Goal: Task Accomplishment & Management: Use online tool/utility

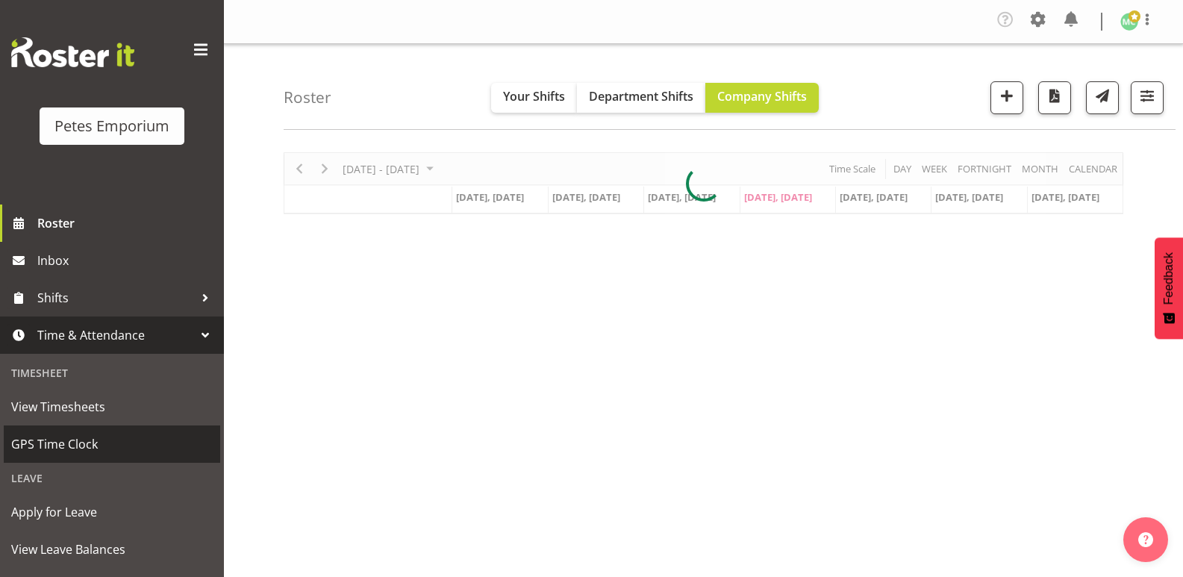
click at [47, 450] on span "GPS Time Clock" at bounding box center [112, 444] width 202 height 22
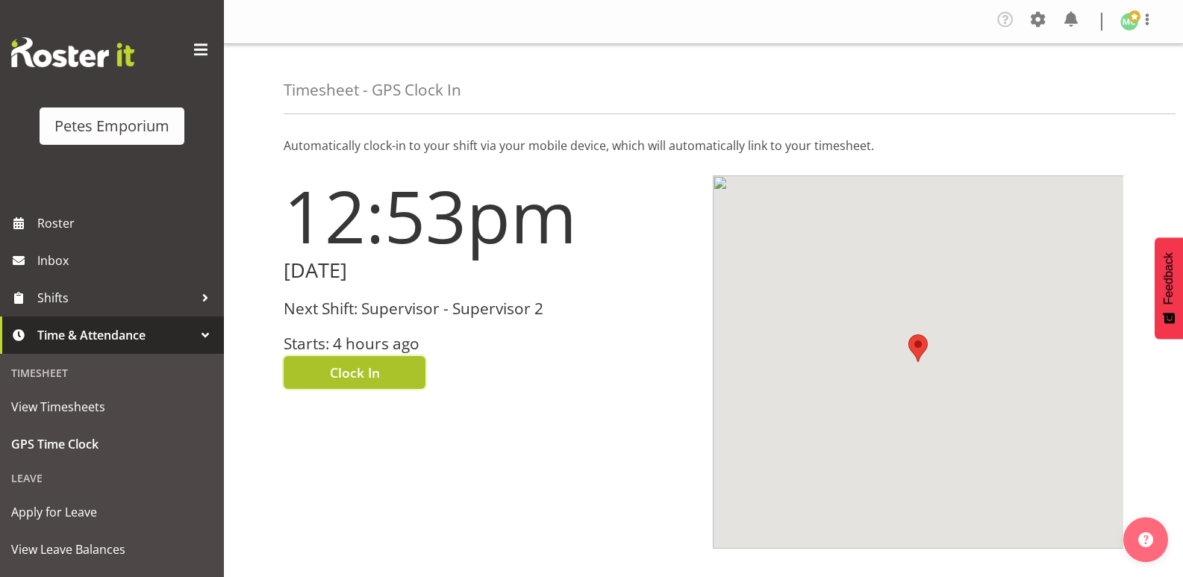
click at [346, 375] on span "Clock In" at bounding box center [355, 372] width 50 height 19
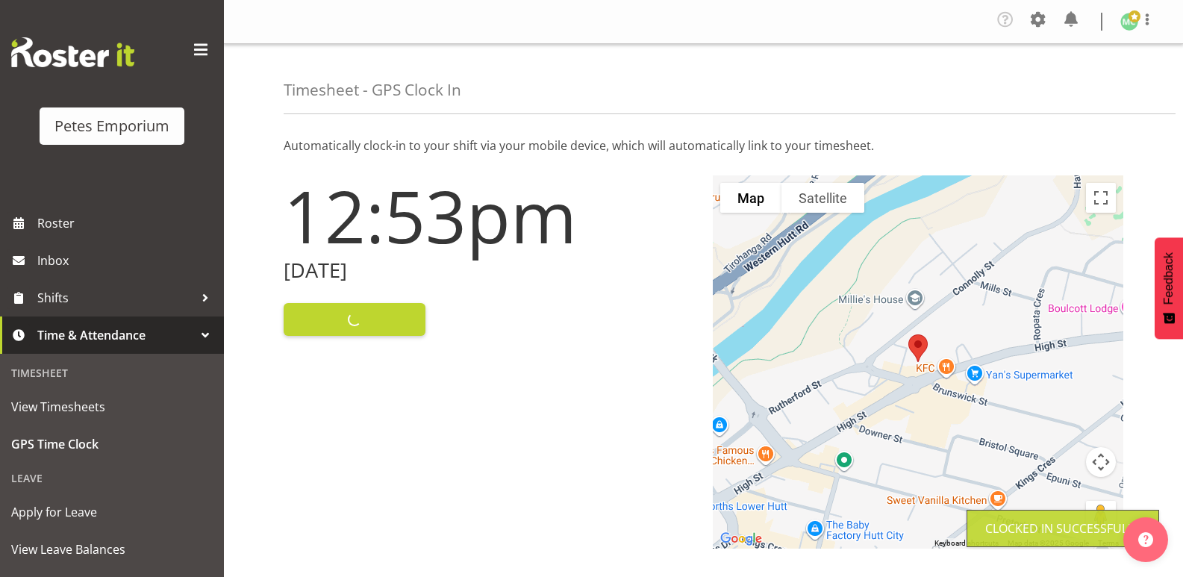
click at [1136, 25] on img at bounding box center [1130, 22] width 18 height 18
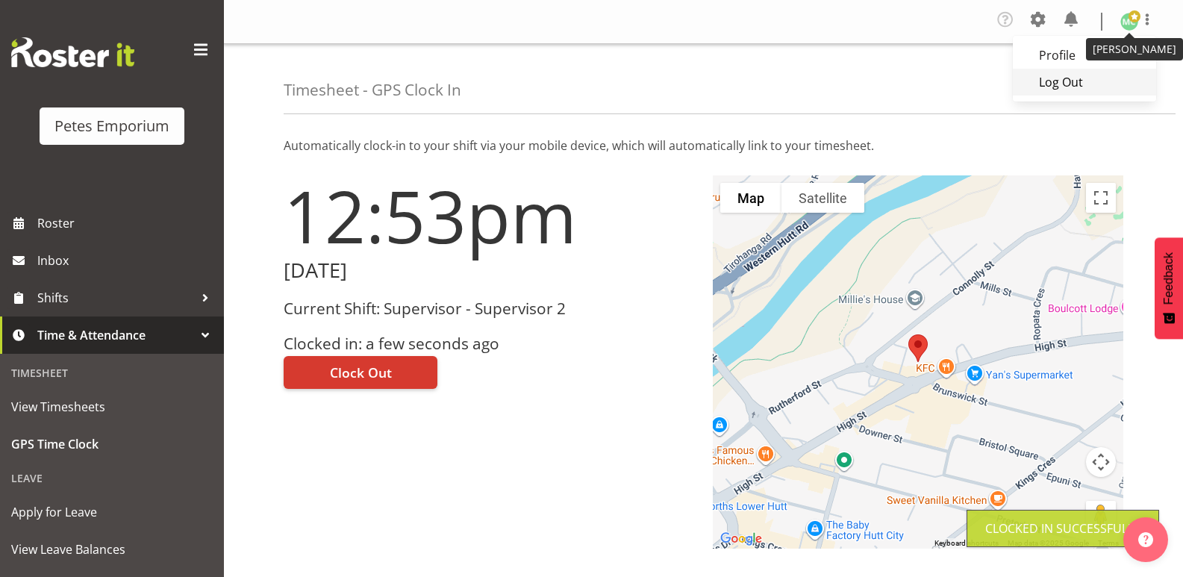
click at [1116, 75] on link "Log Out" at bounding box center [1084, 82] width 143 height 27
